Goal: Communication & Community: Connect with others

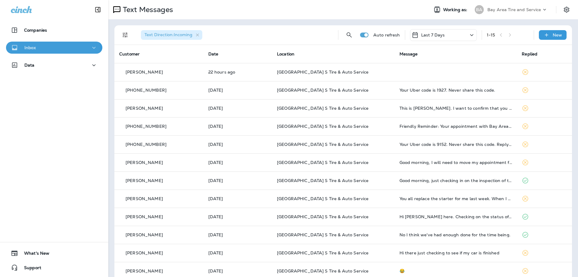
click at [32, 47] on p "Inbox" at bounding box center [29, 47] width 11 height 5
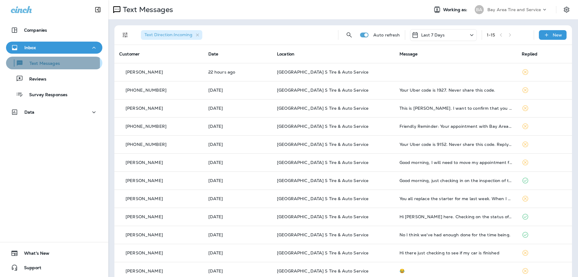
click at [29, 64] on p "Text Messages" at bounding box center [41, 64] width 36 height 6
drag, startPoint x: 128, startPoint y: 127, endPoint x: 103, endPoint y: 289, distance: 163.9
click at [561, 34] on div "New" at bounding box center [553, 35] width 28 height 10
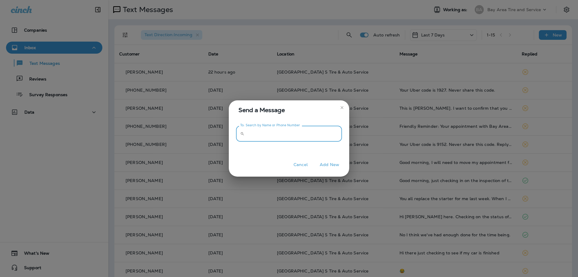
click at [277, 140] on input "To: Search by Name or Phone Number" at bounding box center [294, 134] width 95 height 16
paste input "**********"
type input "**********"
click at [327, 164] on button "Add New" at bounding box center [330, 164] width 26 height 9
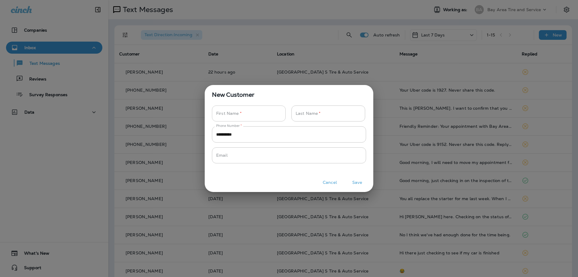
click at [239, 108] on input "Phone Number   *" at bounding box center [245, 113] width 67 height 16
type input "********"
type input "****"
click at [355, 183] on button "Save" at bounding box center [357, 182] width 23 height 9
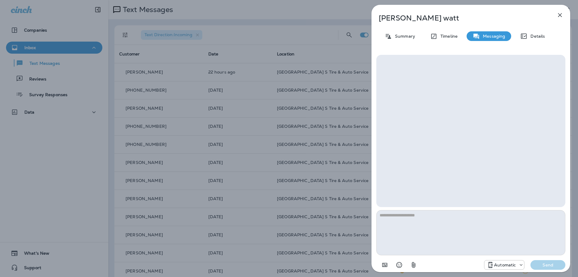
click at [518, 263] on div at bounding box center [520, 265] width 8 height 6
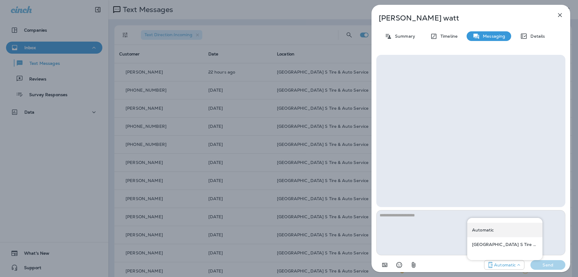
click at [483, 229] on p "Automatic" at bounding box center [483, 229] width 22 height 5
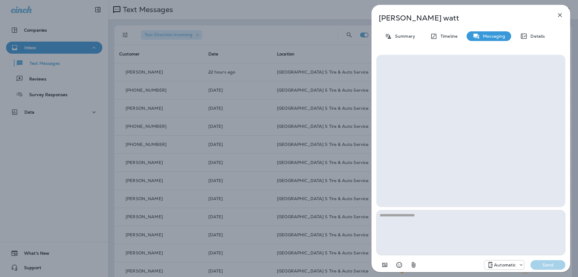
click at [439, 133] on div at bounding box center [471, 131] width 189 height 152
click at [420, 218] on textarea at bounding box center [471, 232] width 189 height 45
click at [535, 33] on div "Details" at bounding box center [532, 36] width 37 height 10
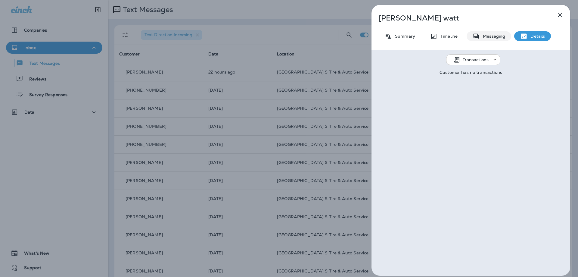
click at [487, 35] on p "Messaging" at bounding box center [492, 36] width 25 height 5
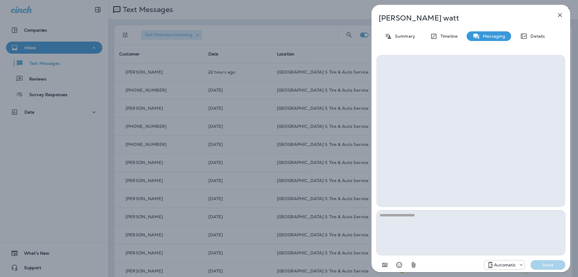
click at [434, 219] on textarea at bounding box center [471, 232] width 189 height 45
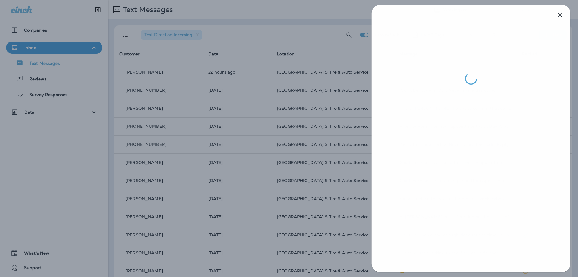
click at [305, 134] on div at bounding box center [289, 138] width 578 height 277
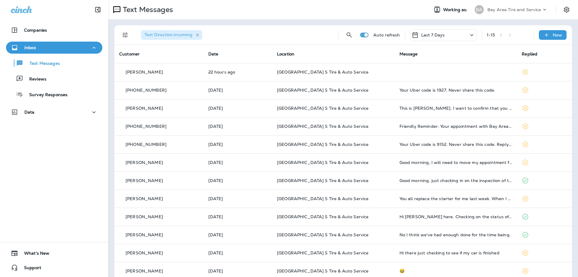
click at [196, 33] on icon "button" at bounding box center [197, 35] width 5 height 5
